Goal: Transaction & Acquisition: Purchase product/service

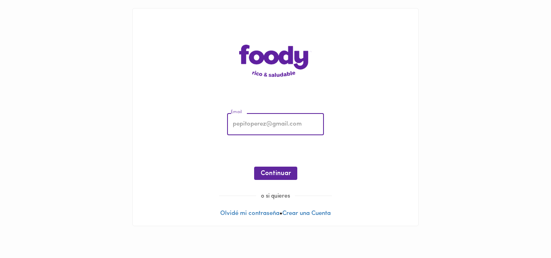
click at [261, 133] on input "email" at bounding box center [275, 125] width 97 height 22
type input "[EMAIL_ADDRESS][DOMAIN_NAME]"
click at [272, 173] on span "Continuar" at bounding box center [275, 174] width 30 height 8
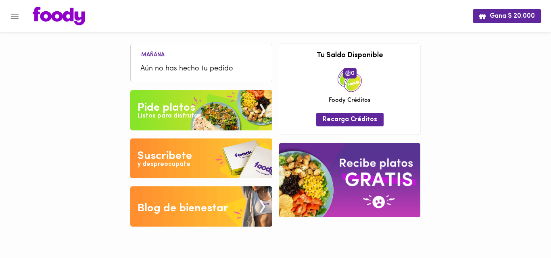
click at [194, 114] on div "Listos para disfrutar" at bounding box center [168, 116] width 63 height 9
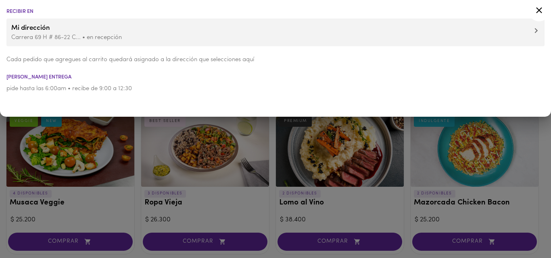
click at [150, 184] on div at bounding box center [275, 129] width 551 height 258
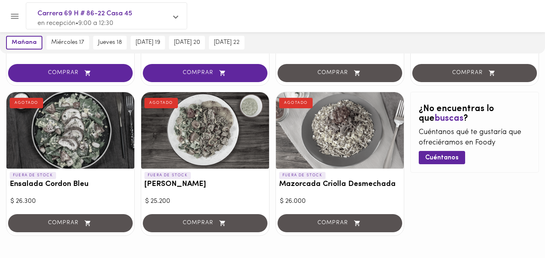
scroll to position [773, 0]
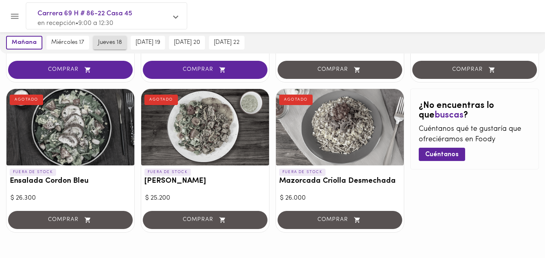
click at [110, 41] on span "jueves 18" at bounding box center [110, 42] width 24 height 7
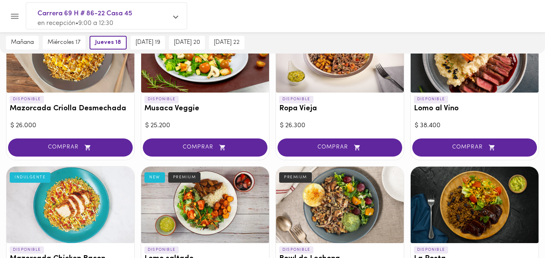
scroll to position [100, 0]
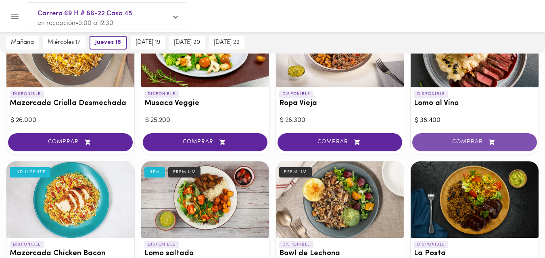
click at [464, 141] on span "COMPRAR" at bounding box center [474, 142] width 104 height 7
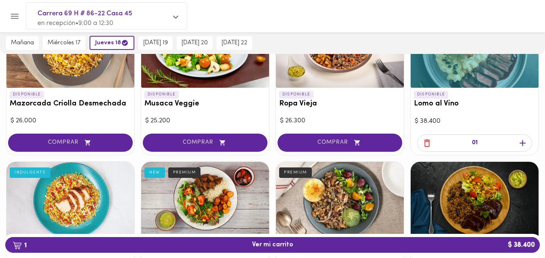
scroll to position [100, 0]
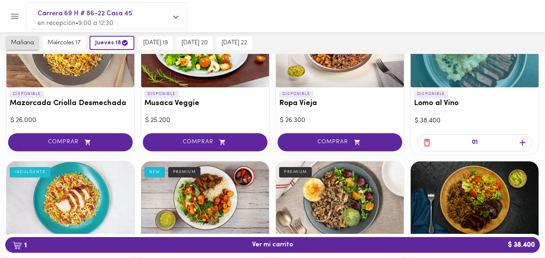
click at [22, 43] on span "mañana" at bounding box center [22, 43] width 23 height 7
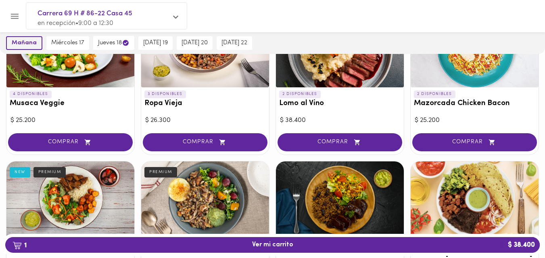
click at [31, 42] on span "mañana" at bounding box center [24, 43] width 25 height 7
drag, startPoint x: 30, startPoint y: 42, endPoint x: 74, endPoint y: 40, distance: 43.6
click at [30, 42] on span "mañana" at bounding box center [24, 43] width 25 height 7
click at [31, 43] on span "mañana" at bounding box center [24, 43] width 25 height 7
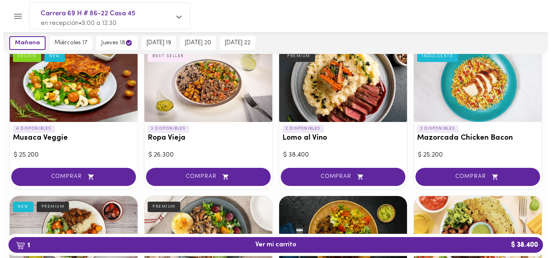
scroll to position [62, 0]
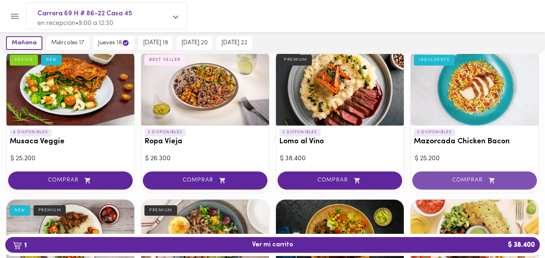
click at [474, 179] on span "COMPRAR" at bounding box center [474, 180] width 104 height 7
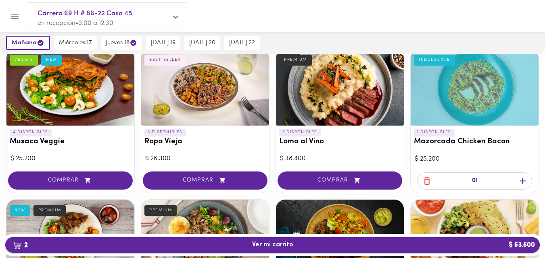
click at [279, 243] on span "2 Ver mi carrito $ 63.600" at bounding box center [272, 245] width 41 height 8
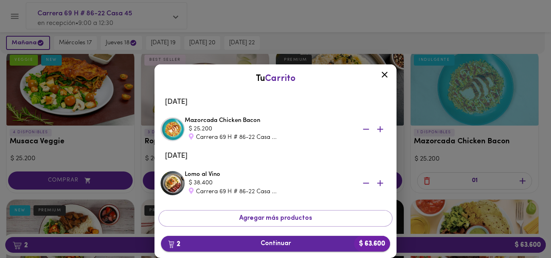
click at [279, 243] on span "2 Continuar $ 63.600" at bounding box center [275, 244] width 216 height 8
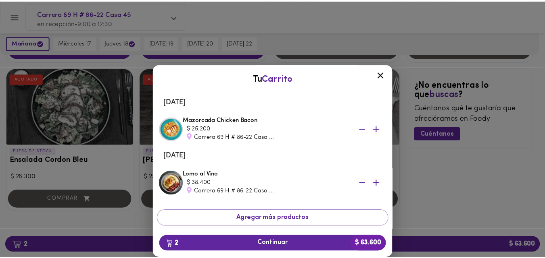
scroll to position [795, 0]
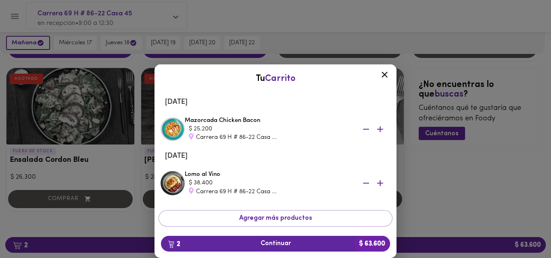
click at [383, 74] on icon at bounding box center [384, 75] width 10 height 10
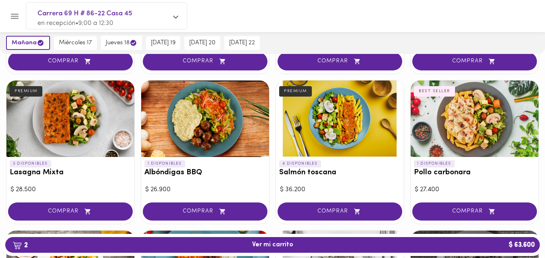
scroll to position [484, 0]
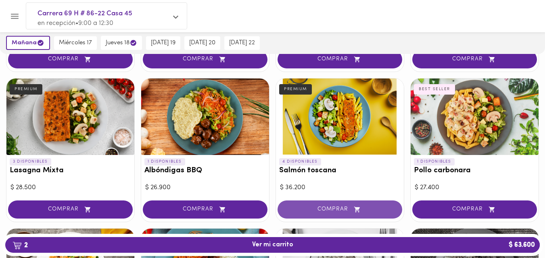
click at [339, 207] on span "COMPRAR" at bounding box center [339, 209] width 104 height 7
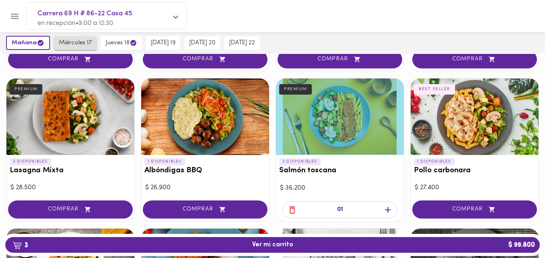
click at [74, 40] on span "miércoles 17" at bounding box center [75, 43] width 33 height 7
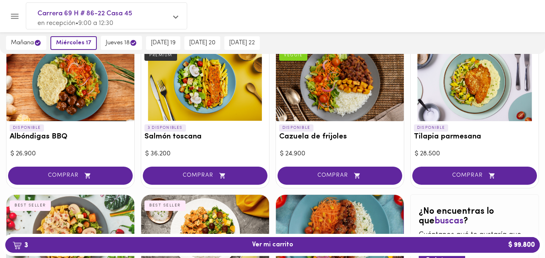
scroll to position [669, 0]
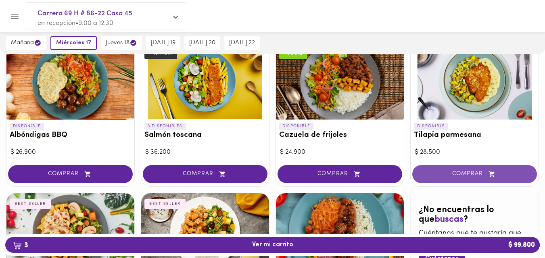
click at [471, 173] on span "COMPRAR" at bounding box center [474, 174] width 104 height 7
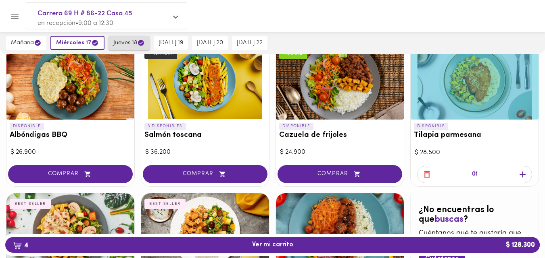
click at [124, 40] on span "jueves 18" at bounding box center [128, 43] width 31 height 8
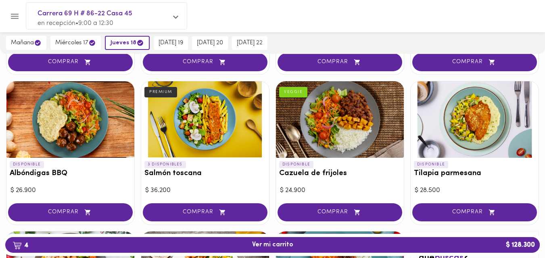
scroll to position [635, 0]
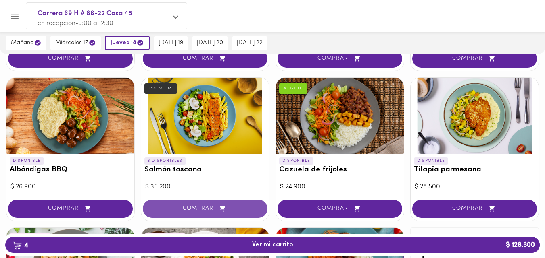
click at [198, 211] on span "COMPRAR" at bounding box center [205, 209] width 104 height 7
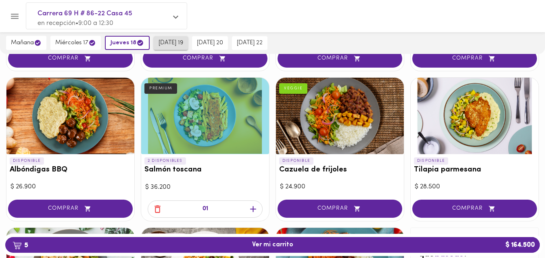
click at [168, 45] on span "[DATE] 19" at bounding box center [170, 43] width 25 height 7
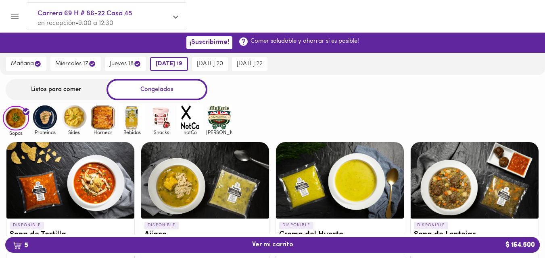
click at [71, 89] on div "Listos para comer" at bounding box center [56, 89] width 101 height 21
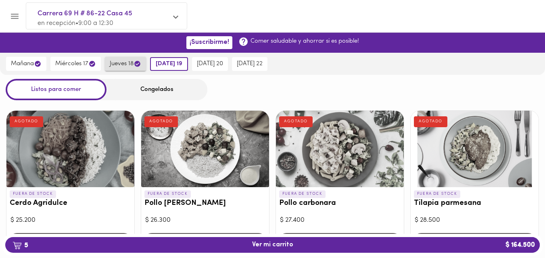
click at [124, 62] on span "jueves 18" at bounding box center [125, 64] width 31 height 8
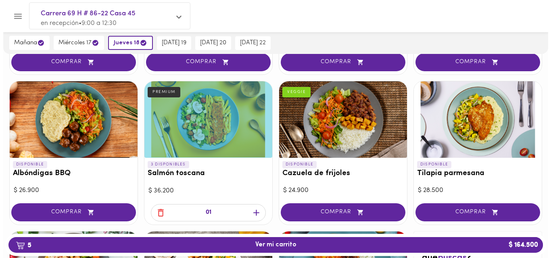
scroll to position [642, 0]
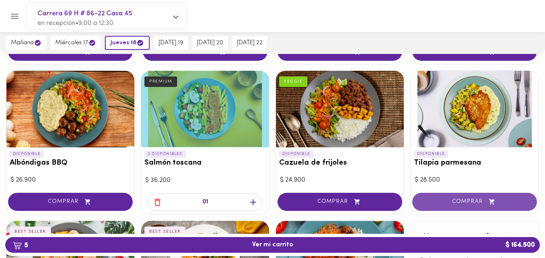
click at [466, 203] on span "COMPRAR" at bounding box center [474, 202] width 104 height 7
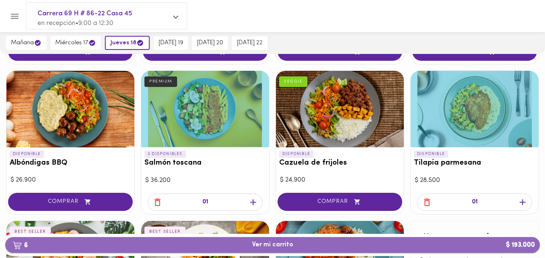
click at [274, 245] on span "6 Ver mi carrito $ 193.000" at bounding box center [272, 245] width 41 height 8
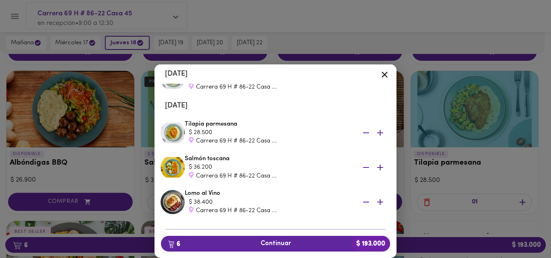
scroll to position [143, 0]
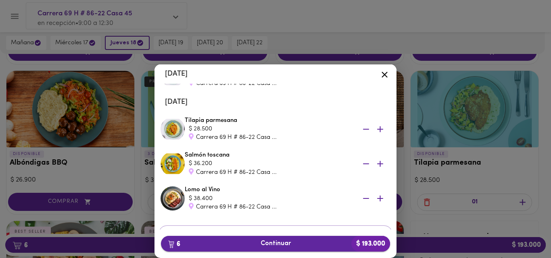
click at [282, 243] on span "6 Continuar $ 193.000" at bounding box center [275, 244] width 216 height 8
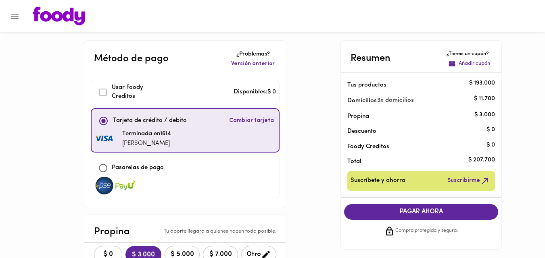
click at [420, 214] on span "PAGAR AHORA" at bounding box center [421, 212] width 138 height 8
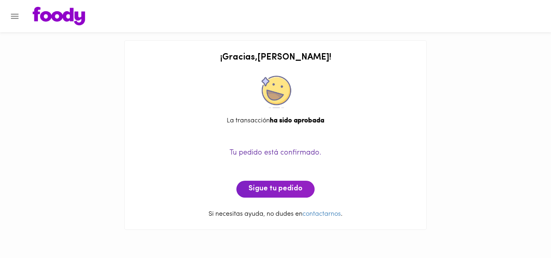
click at [11, 16] on icon "Menu" at bounding box center [15, 16] width 8 height 5
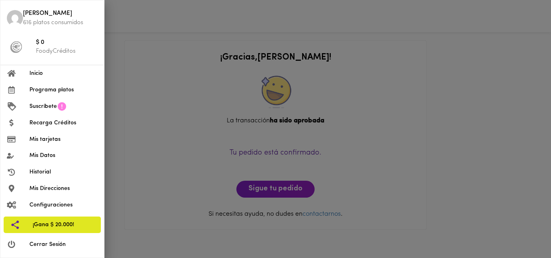
click at [41, 245] on span "Cerrar Sesión" at bounding box center [63, 245] width 68 height 8
